Goal: Task Accomplishment & Management: Complete application form

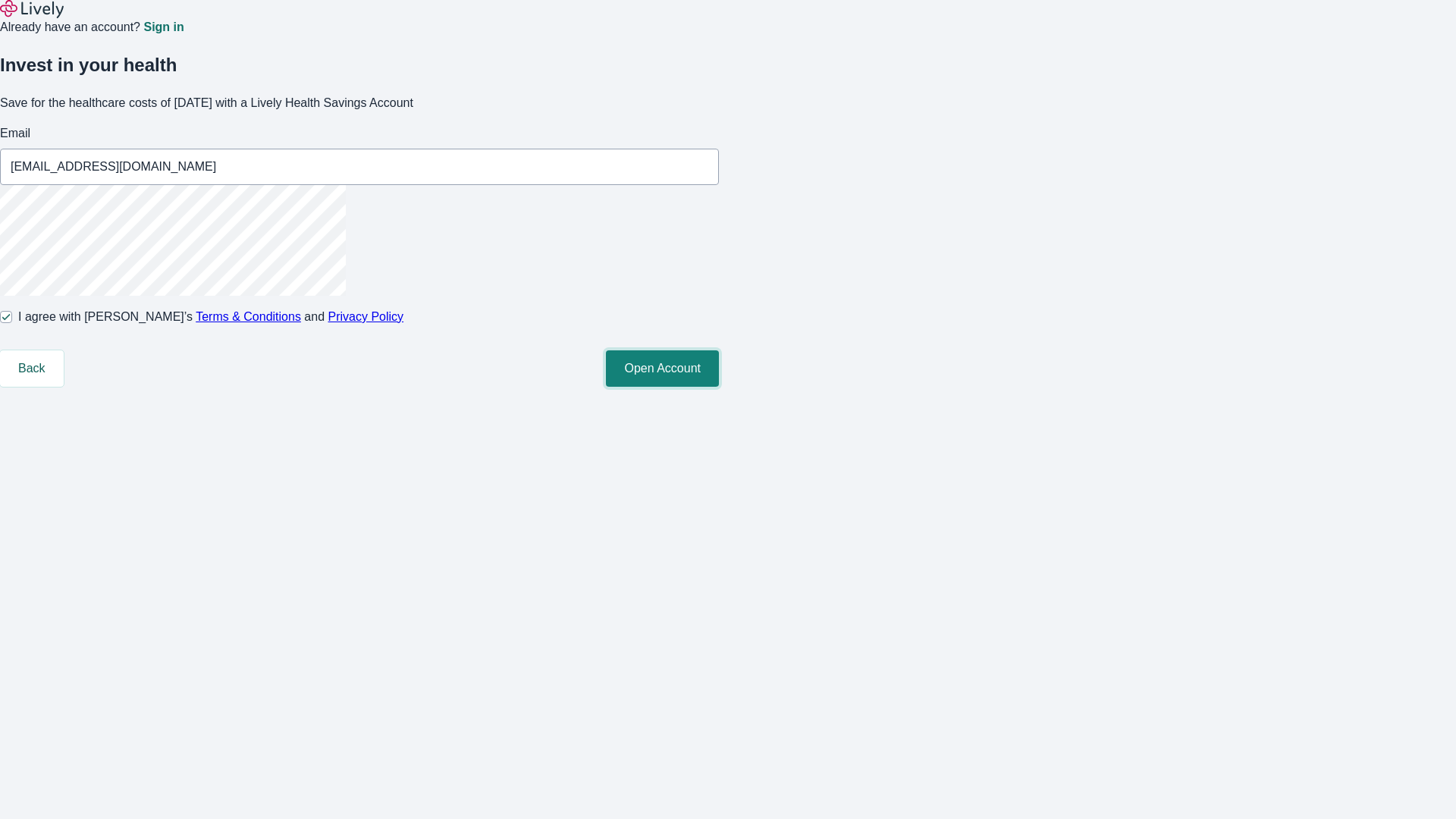
click at [719, 387] on button "Open Account" at bounding box center [662, 368] width 113 height 36
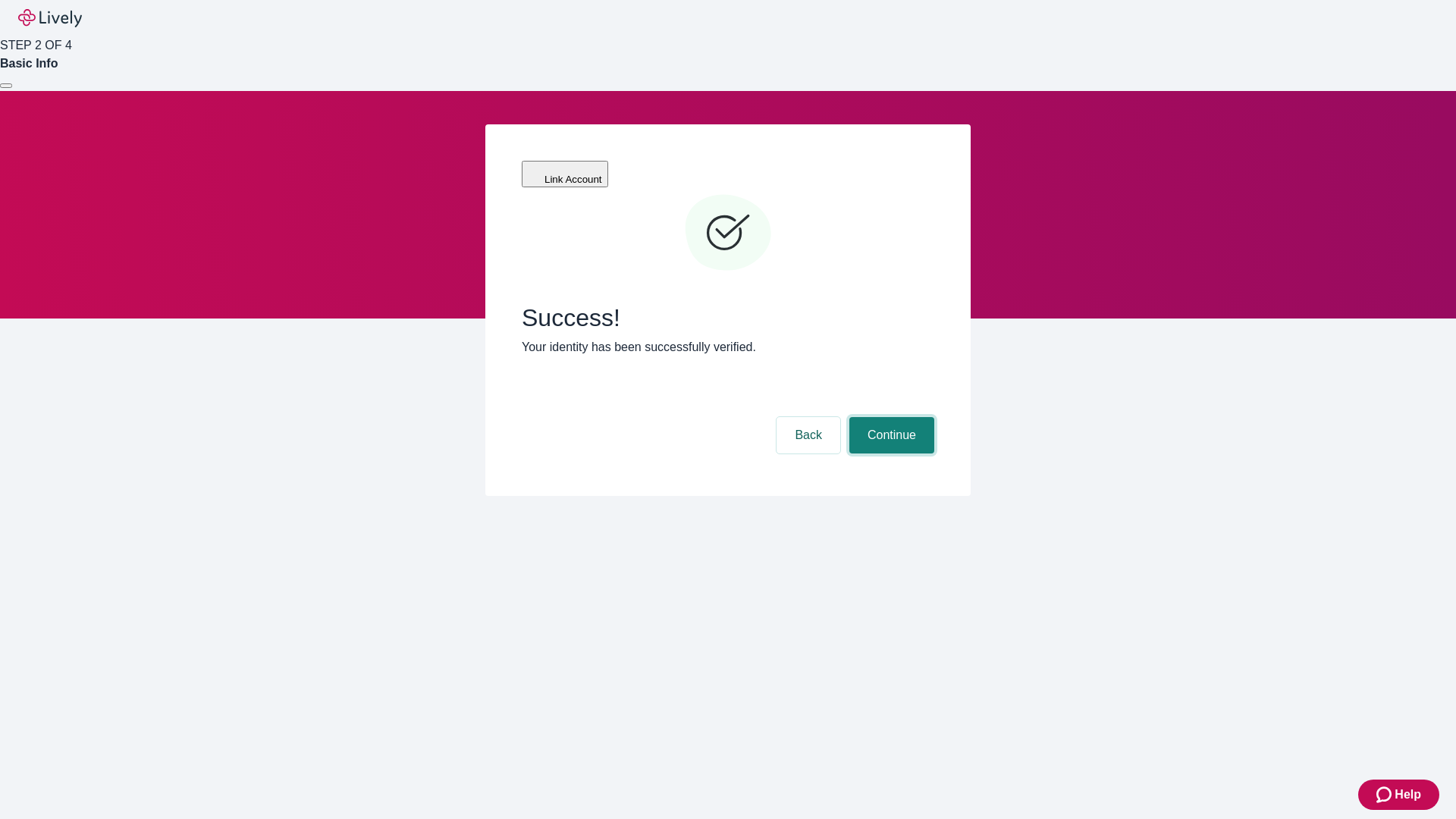
click at [890, 417] on button "Continue" at bounding box center [891, 435] width 85 height 36
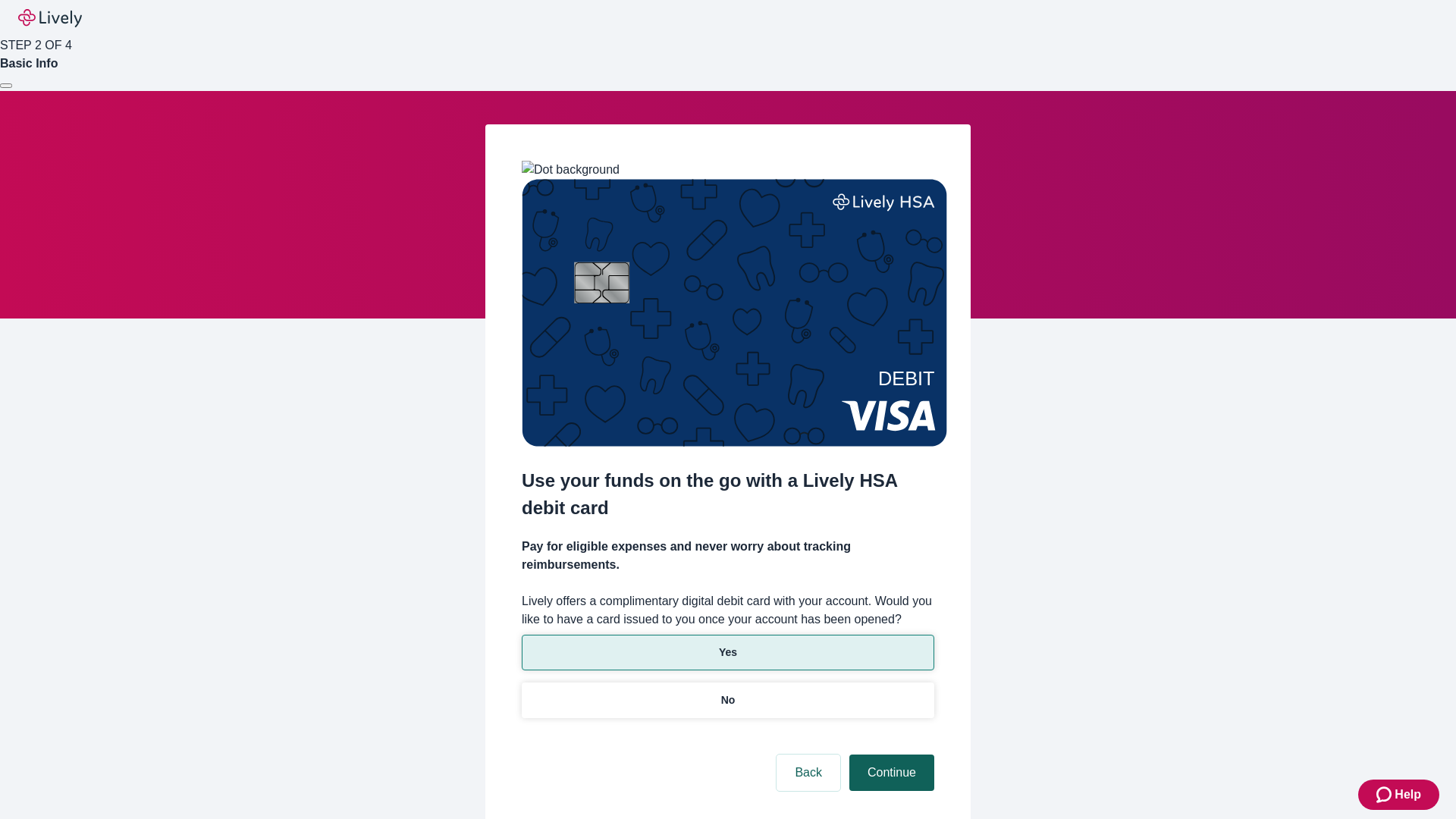
click at [728, 692] on p "No" at bounding box center [728, 700] width 14 height 16
click at [890, 755] on button "Continue" at bounding box center [891, 772] width 85 height 36
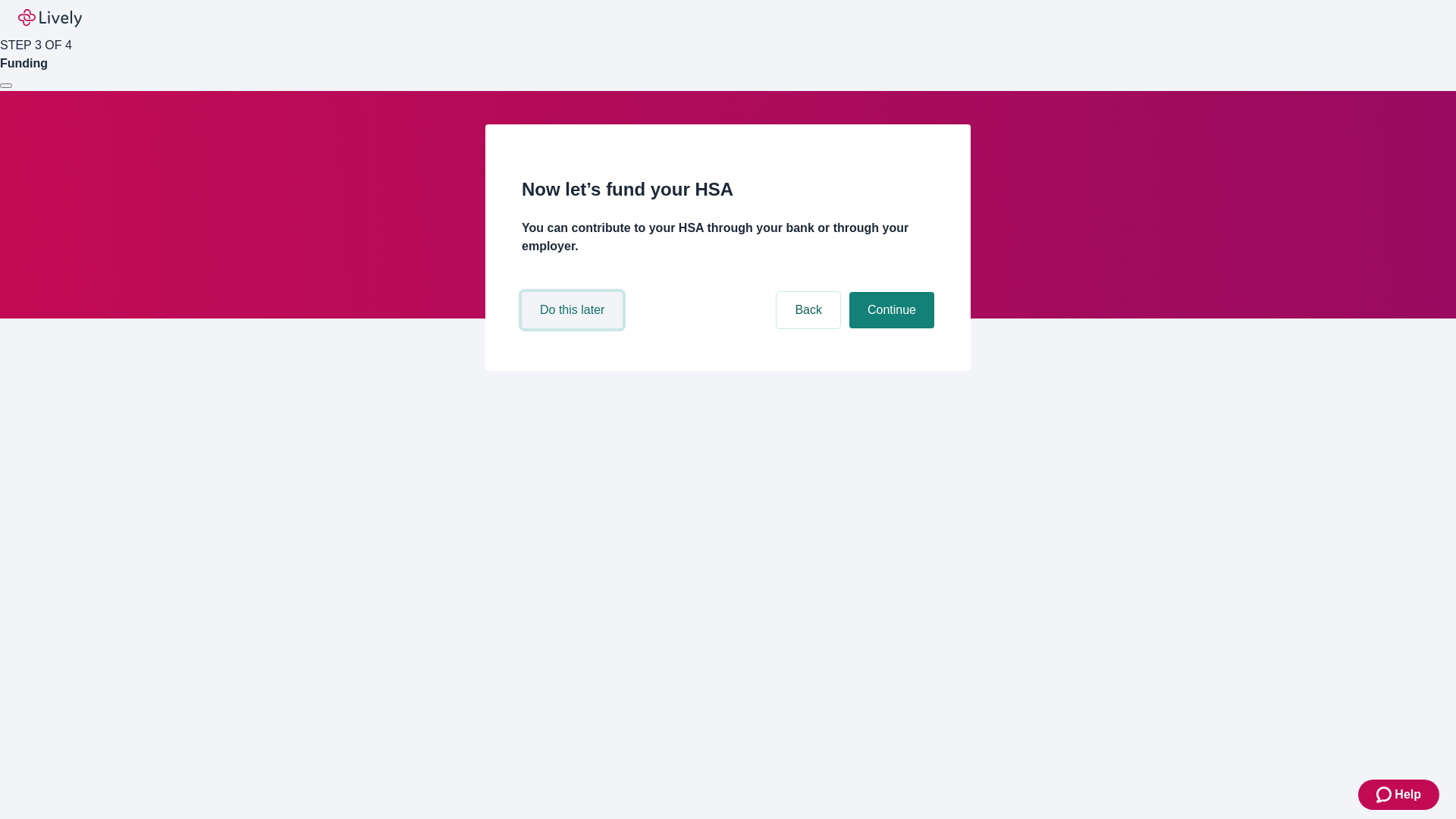
click at [574, 329] on button "Do this later" at bounding box center [572, 310] width 101 height 36
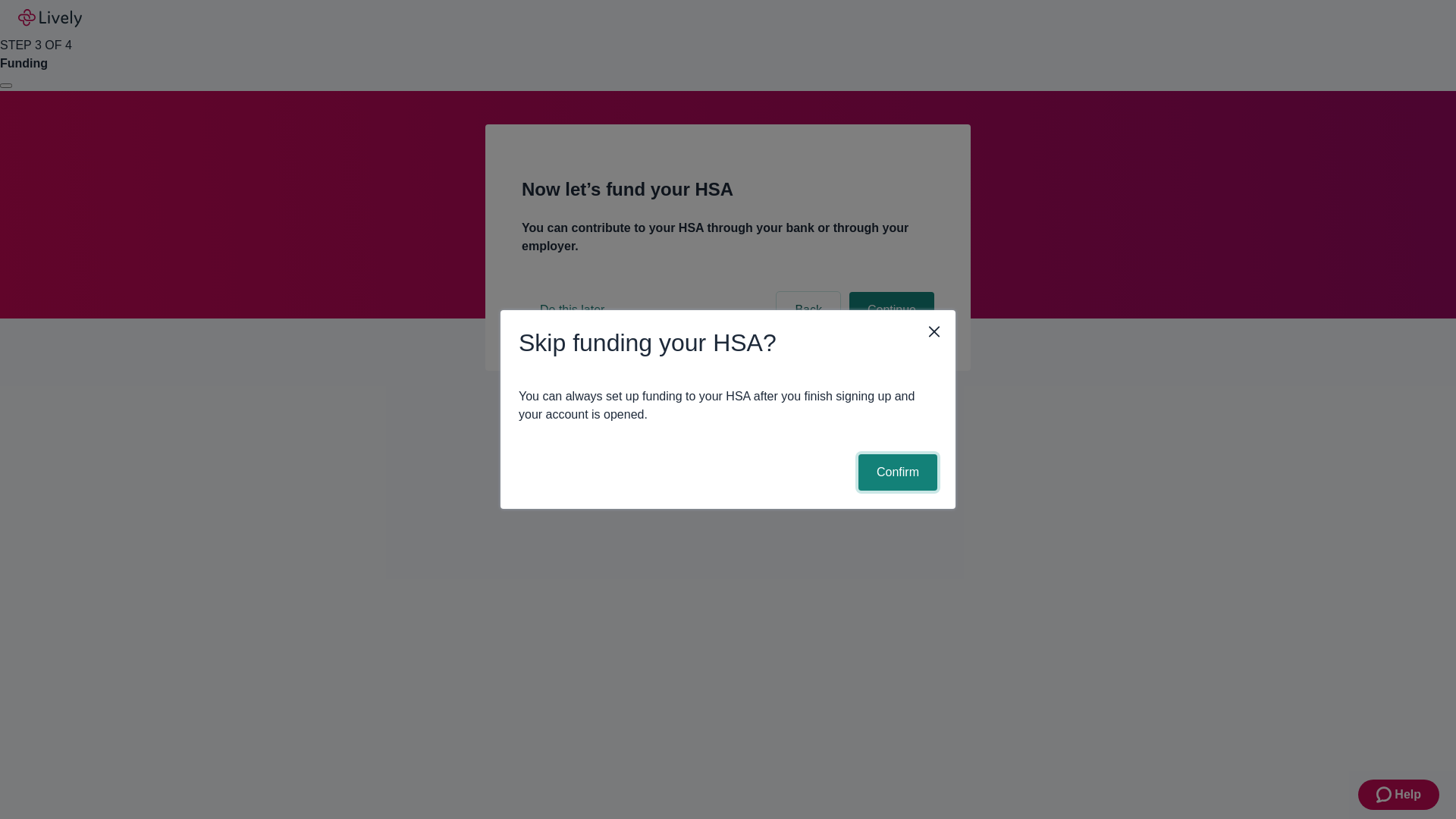
click at [896, 472] on button "Confirm" at bounding box center [898, 472] width 79 height 36
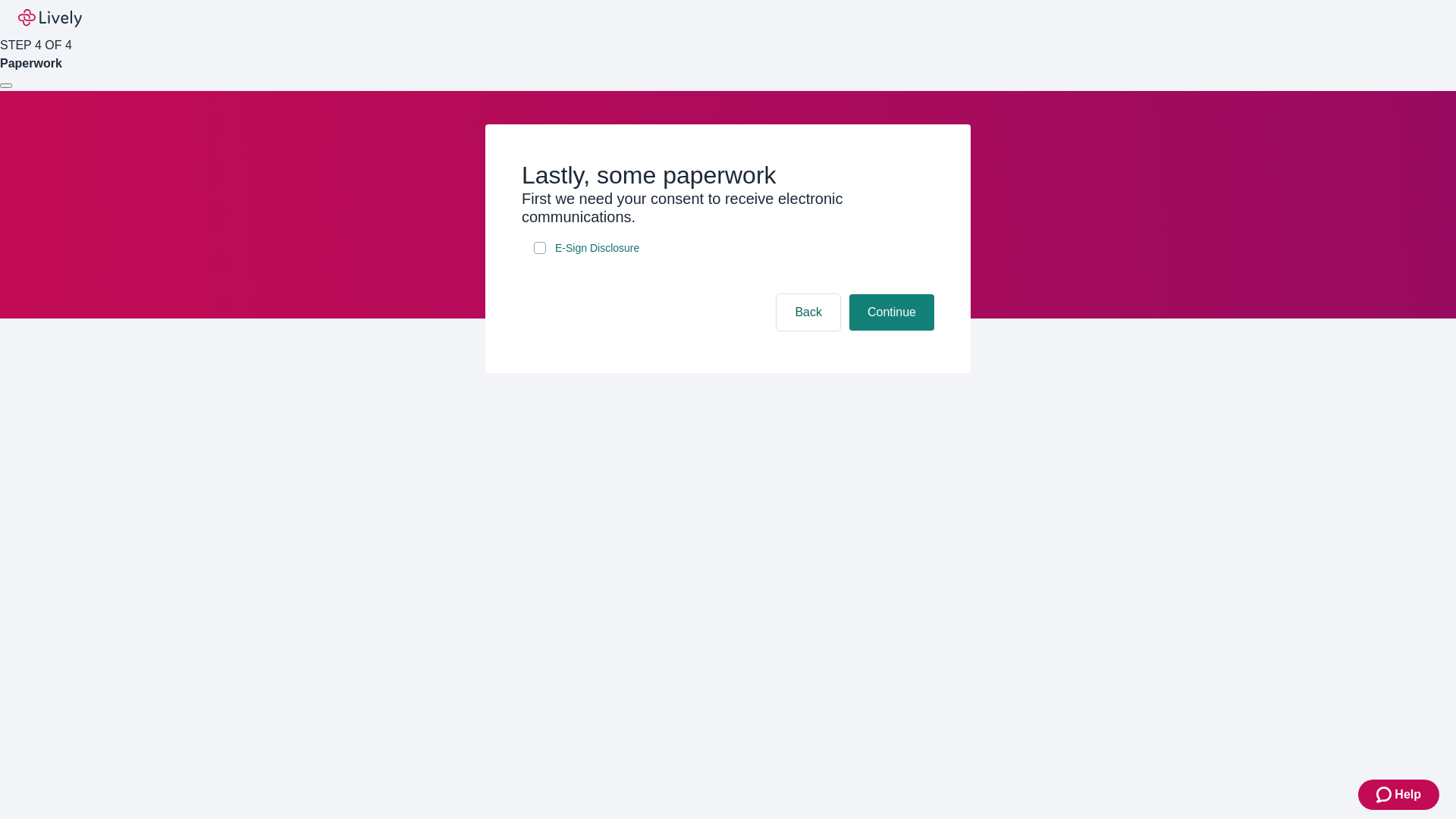
click at [540, 254] on input "E-Sign Disclosure" at bounding box center [539, 248] width 12 height 12
checkbox input "true"
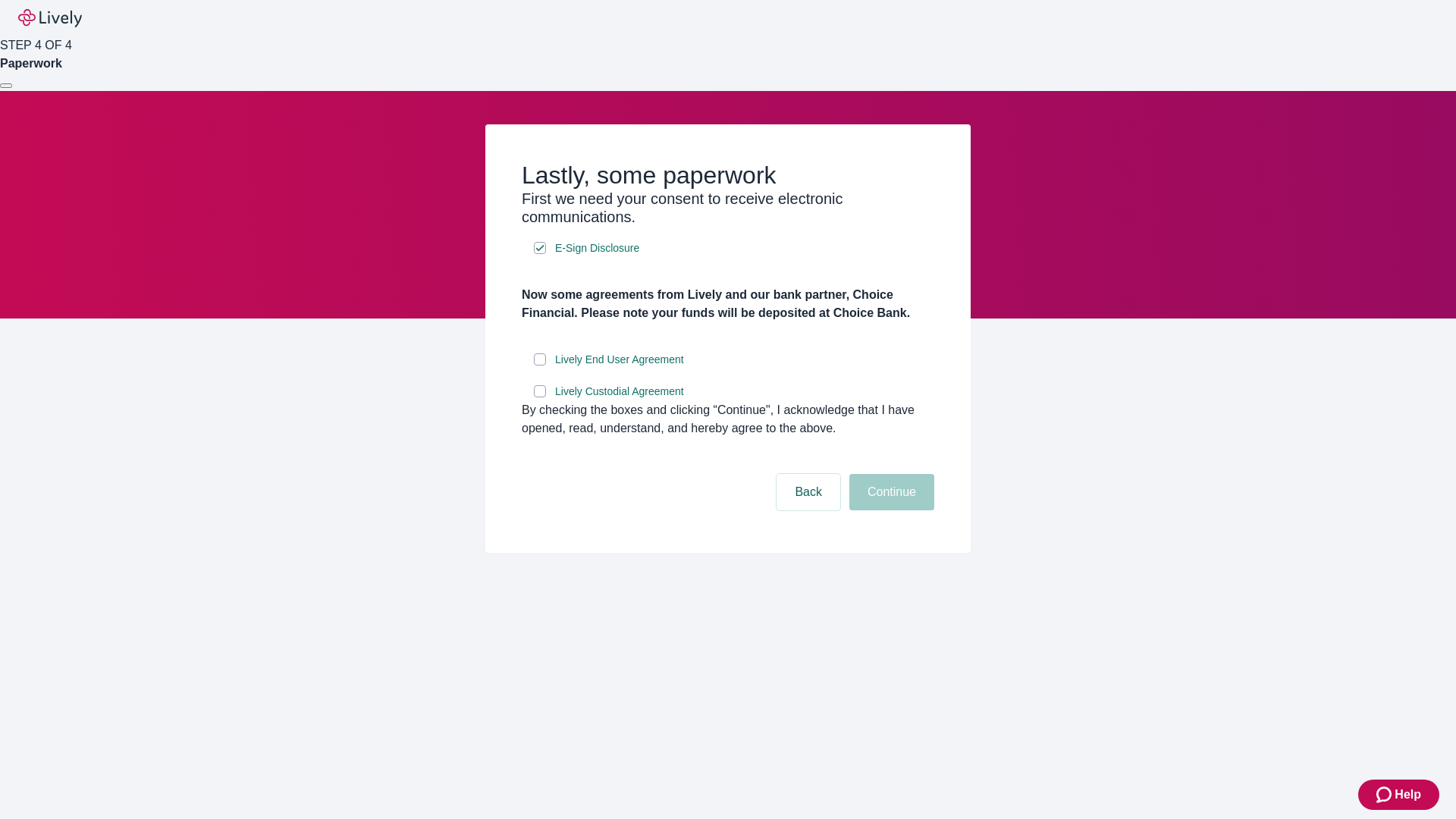
click at [540, 365] on input "Lively End User Agreement" at bounding box center [539, 359] width 12 height 12
checkbox input "true"
click at [540, 398] on input "Lively Custodial Agreement" at bounding box center [539, 391] width 12 height 12
checkbox input "true"
click at [890, 511] on button "Continue" at bounding box center [891, 492] width 85 height 36
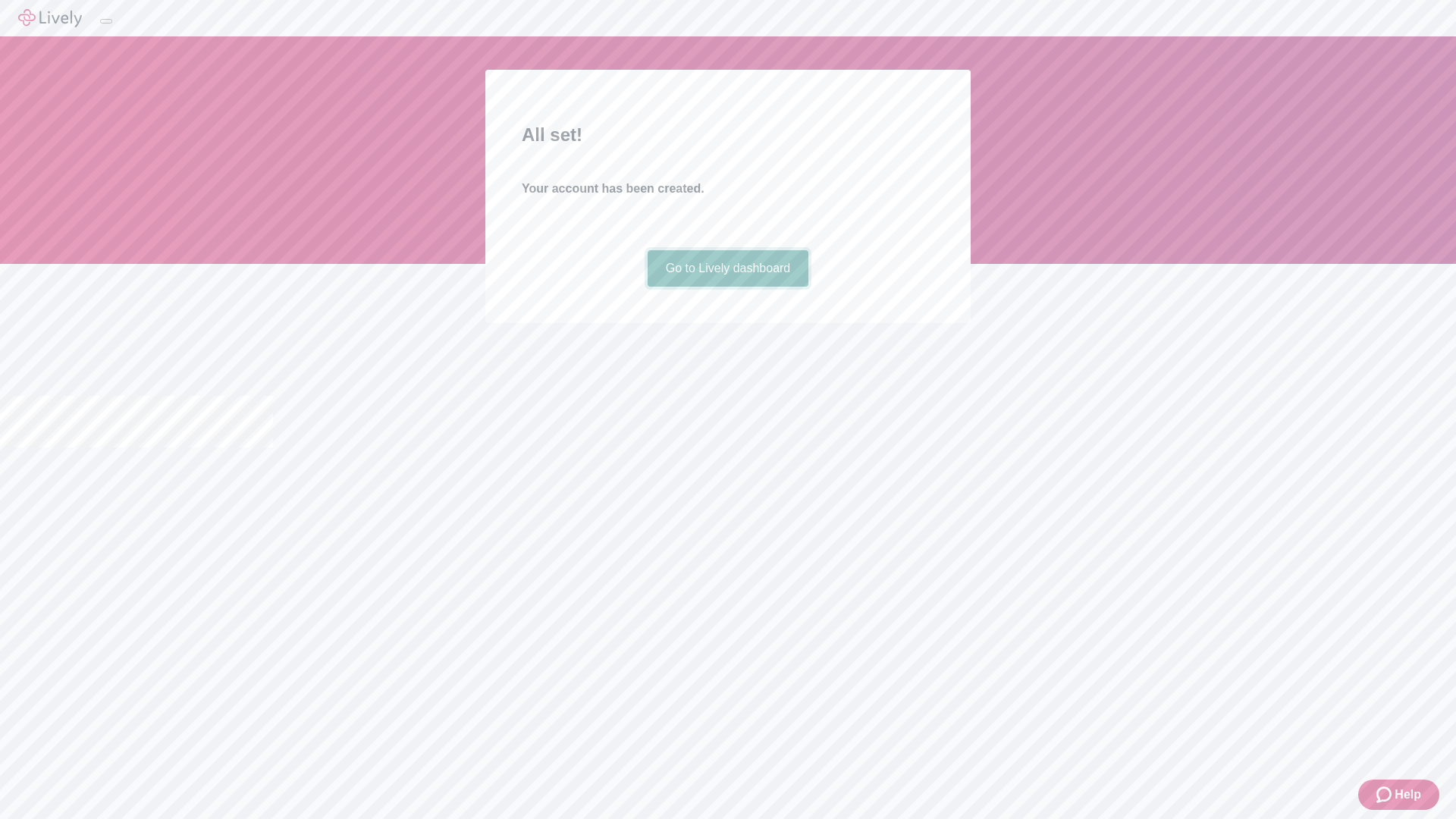
click at [728, 287] on link "Go to Lively dashboard" at bounding box center [728, 268] width 161 height 36
